Goal: Navigation & Orientation: Find specific page/section

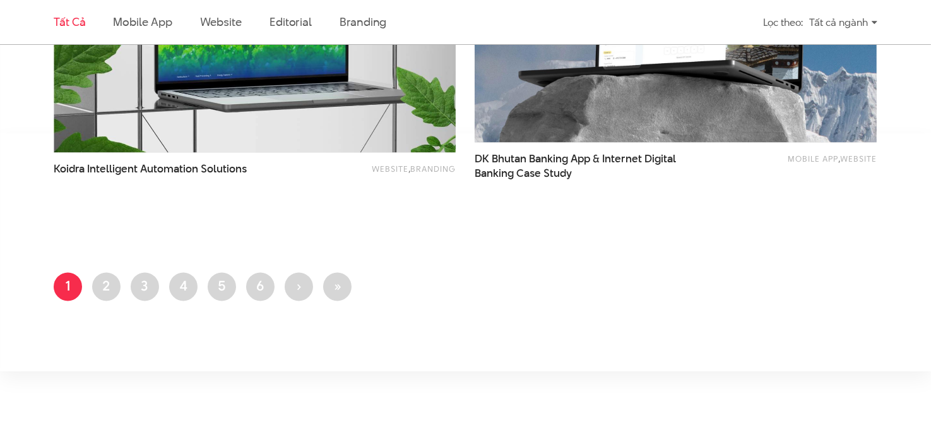
scroll to position [2397, 0]
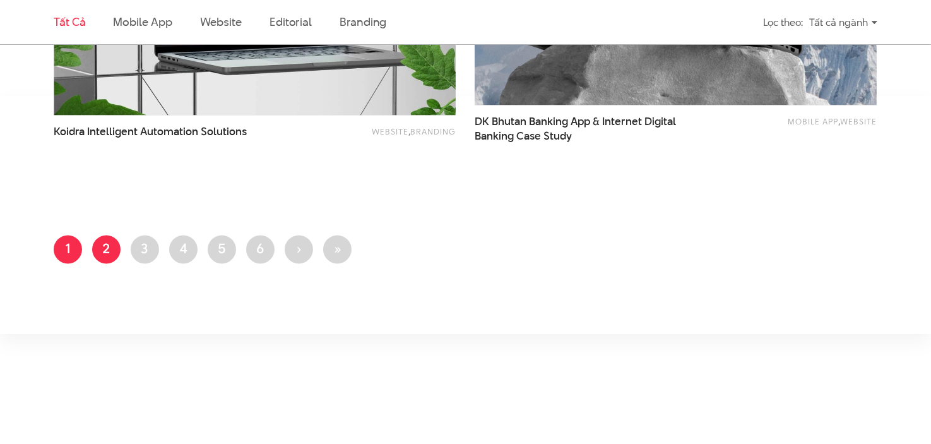
click at [103, 256] on link "Trang 2" at bounding box center [106, 249] width 28 height 28
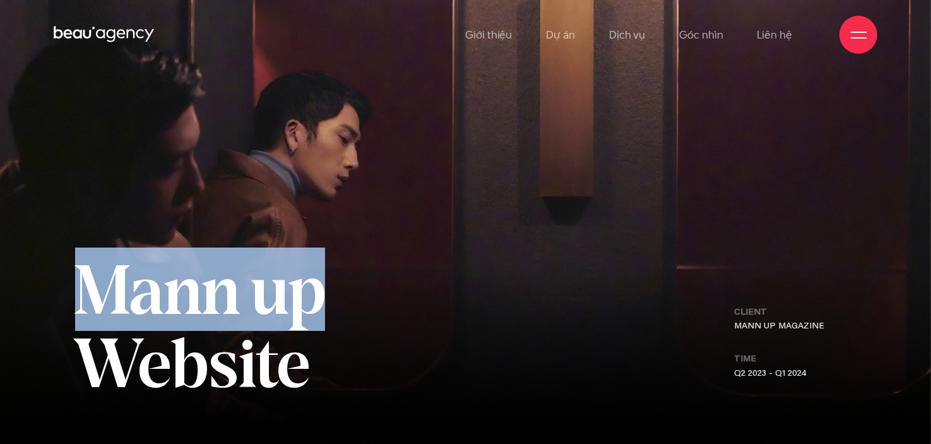
drag, startPoint x: 76, startPoint y: 298, endPoint x: 311, endPoint y: 300, distance: 235.3
click at [311, 300] on h1 "Mann up Website" at bounding box center [235, 325] width 320 height 147
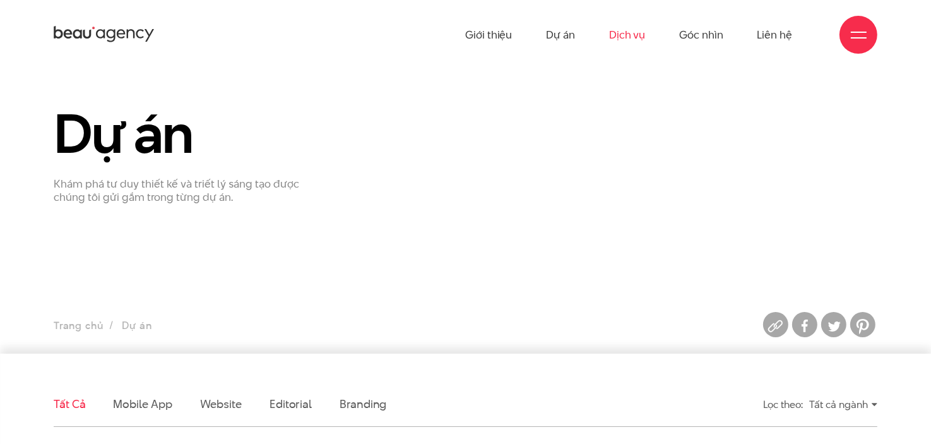
click at [624, 38] on link "Dịch vụ" at bounding box center [627, 34] width 36 height 69
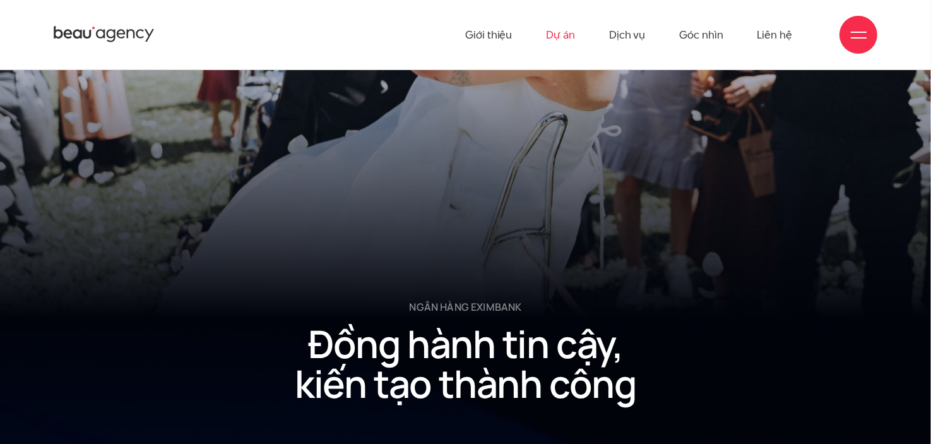
scroll to position [13707, 0]
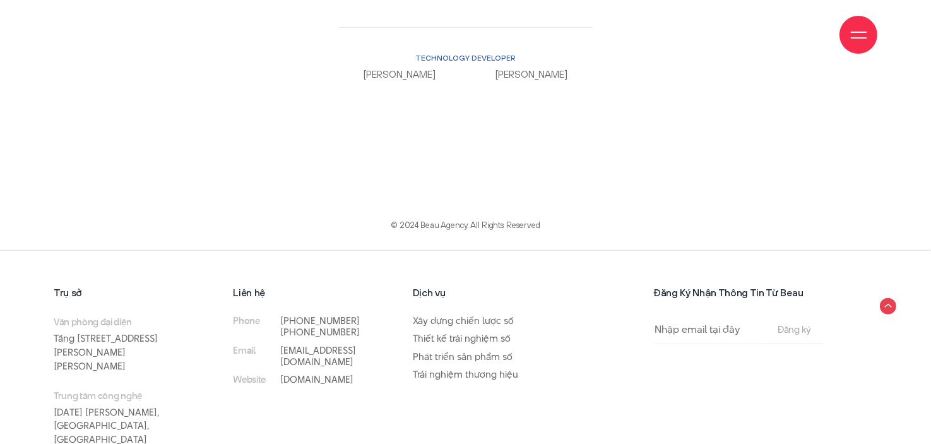
scroll to position [10460, 0]
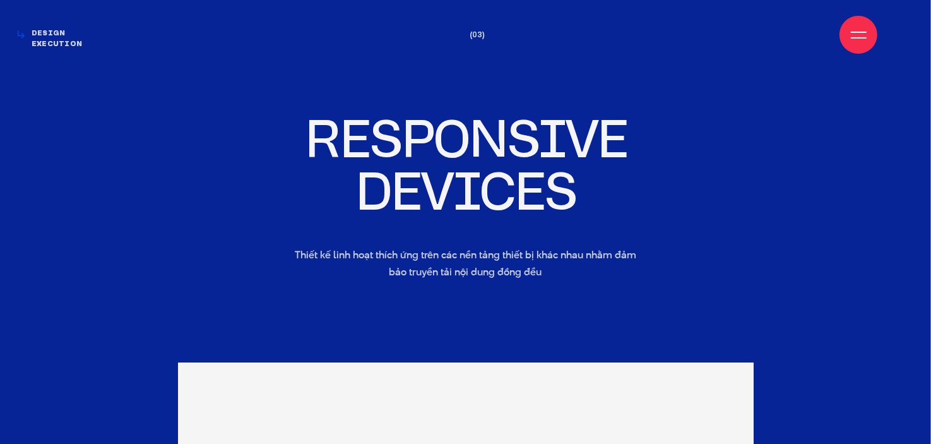
scroll to position [8896, 0]
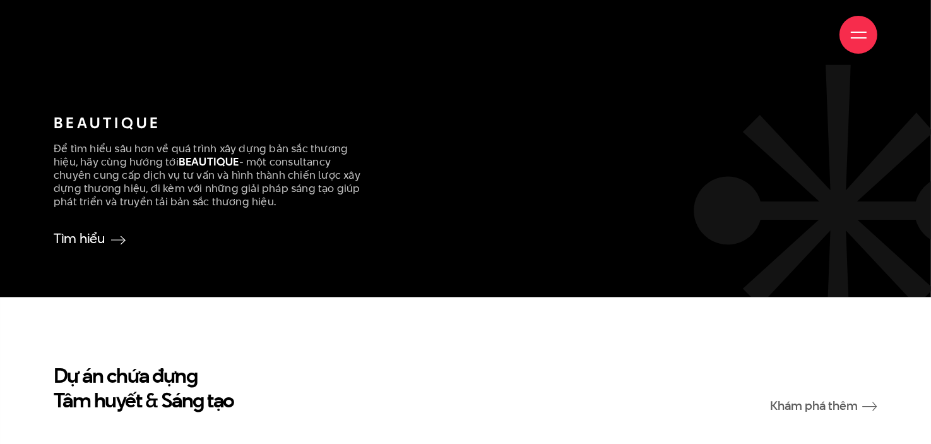
scroll to position [2587, 0]
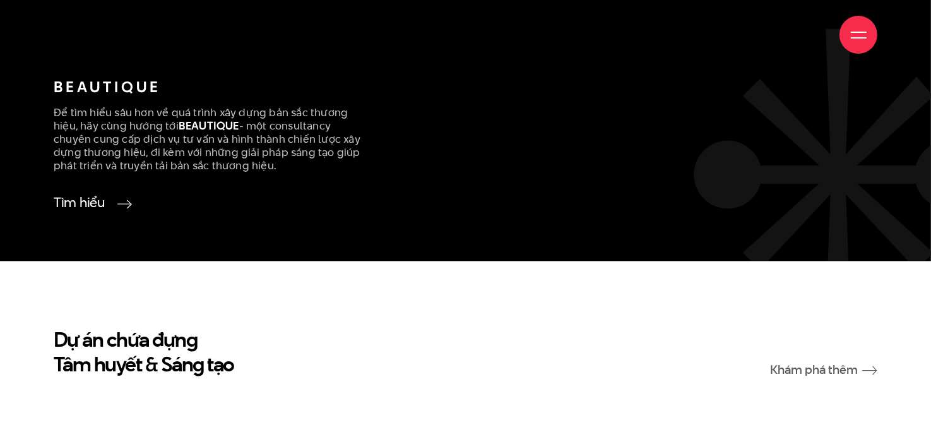
click at [115, 194] on link "Tìm hiểu" at bounding box center [90, 202] width 72 height 16
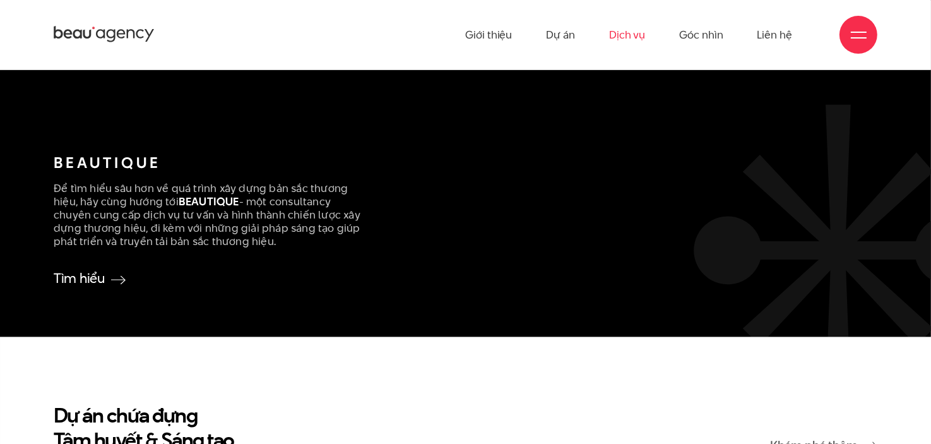
scroll to position [2271, 0]
